Goal: Check status: Check status

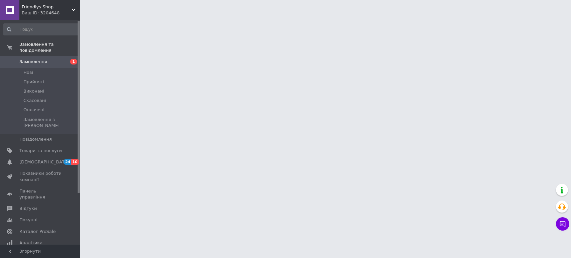
click at [72, 7] on div "Friendlys Shop Ваш ID: 3204648" at bounding box center [49, 10] width 61 height 20
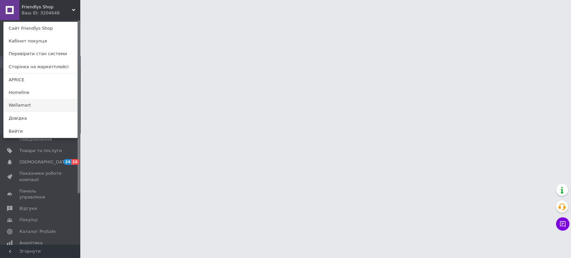
click at [27, 105] on link "Wellamart" at bounding box center [41, 105] width 74 height 13
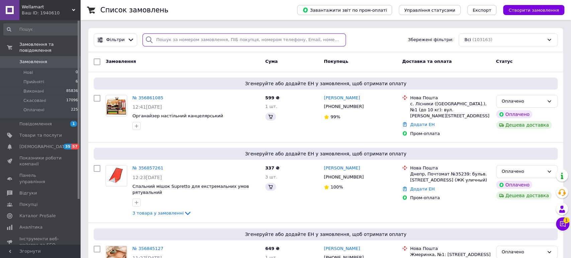
click at [205, 41] on input "search" at bounding box center [244, 39] width 203 height 13
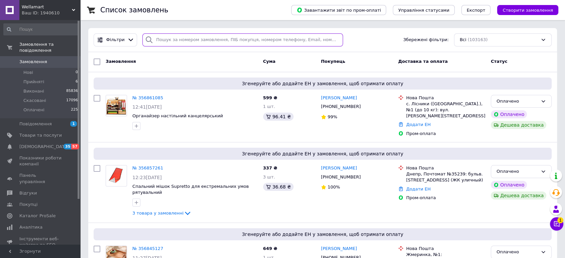
paste input "354522731"
type input "354522731"
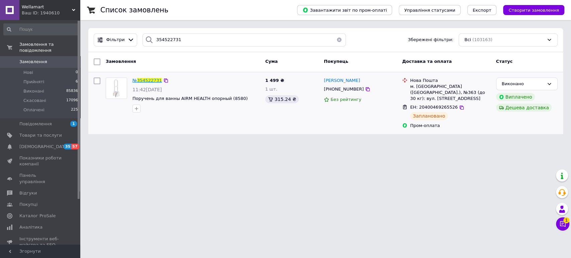
click at [145, 80] on span "354522731" at bounding box center [149, 80] width 25 height 5
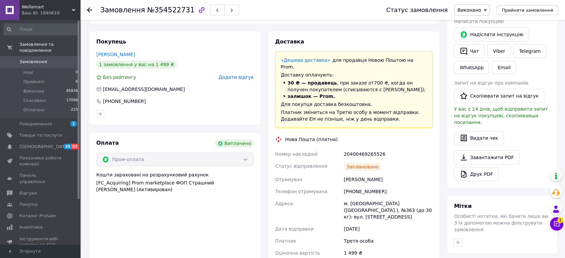
scroll to position [74, 0]
